Goal: Information Seeking & Learning: Check status

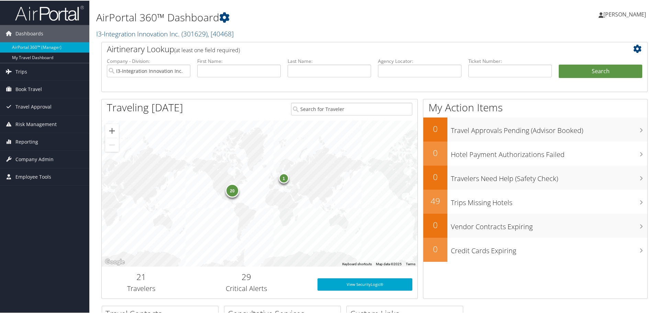
click at [316, 64] on li "Last Name:" at bounding box center [329, 73] width 90 height 32
click at [314, 69] on input "text" at bounding box center [329, 70] width 83 height 13
type input "nash"
click at [559, 64] on button "Search" at bounding box center [600, 71] width 83 height 14
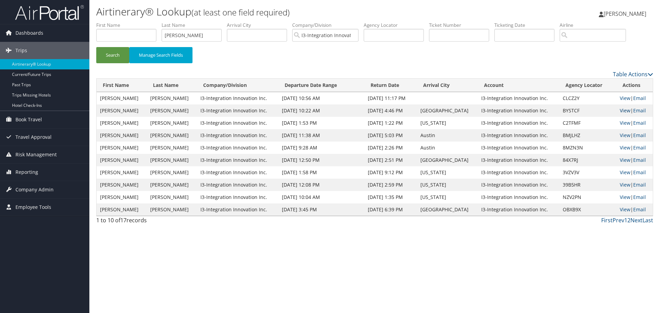
click at [626, 110] on link "View" at bounding box center [624, 110] width 11 height 7
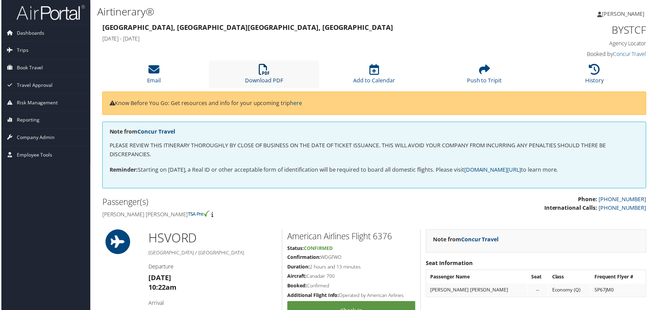
click at [260, 82] on link "Download PDF" at bounding box center [264, 76] width 38 height 16
